Goal: Task Accomplishment & Management: Use online tool/utility

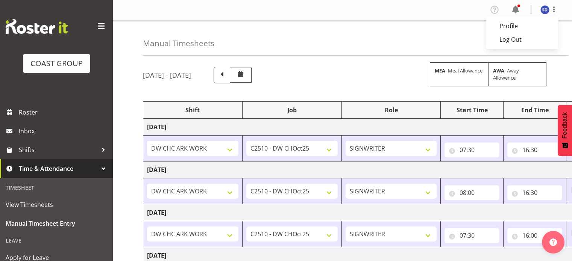
select select "62216"
select select "9478"
select select "62216"
select select "9478"
select select "62216"
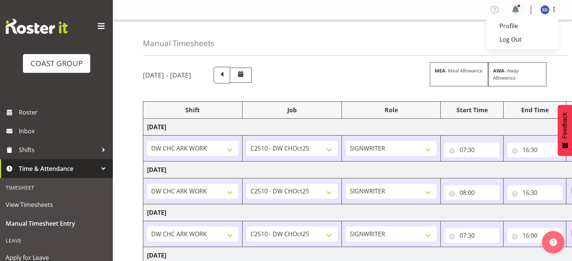
select select "9478"
select select "62216"
select select "9478"
select select "62216"
select select "9478"
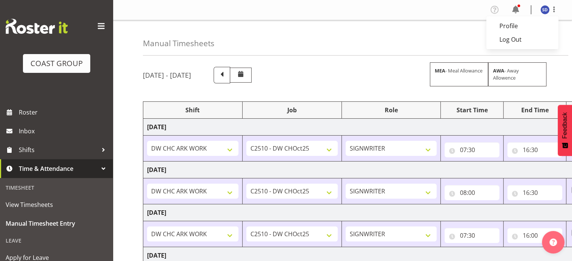
scroll to position [0, 97]
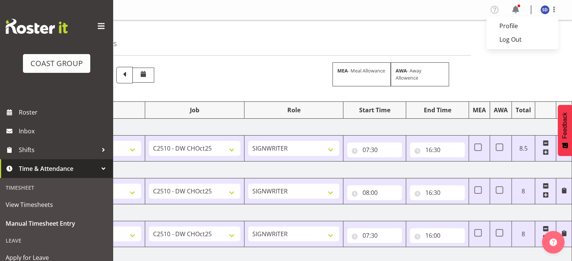
click at [522, 74] on div "Manual Timesheets [DATE] - [DATE] MEA - Meal Allowance AWA - Away Allowence Shi…" at bounding box center [342, 240] width 459 height 440
click at [554, 9] on span at bounding box center [553, 9] width 9 height 9
click at [518, 41] on link "Log Out" at bounding box center [522, 40] width 72 height 14
